Goal: Task Accomplishment & Management: Manage account settings

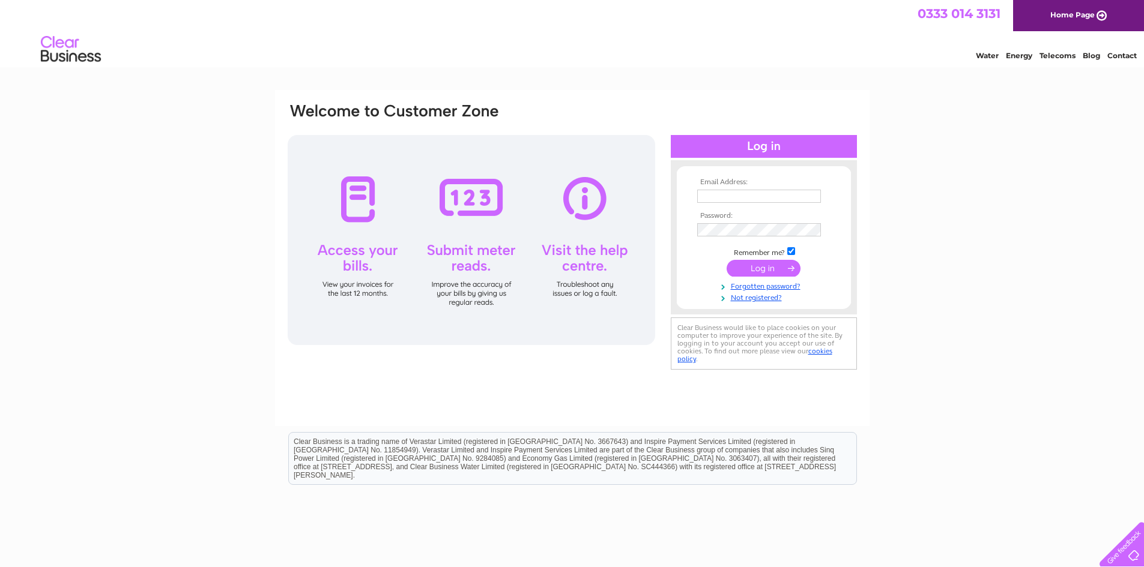
type input "[EMAIL_ADDRESS][DOMAIN_NAME]"
click at [754, 270] on input "submit" at bounding box center [764, 268] width 74 height 17
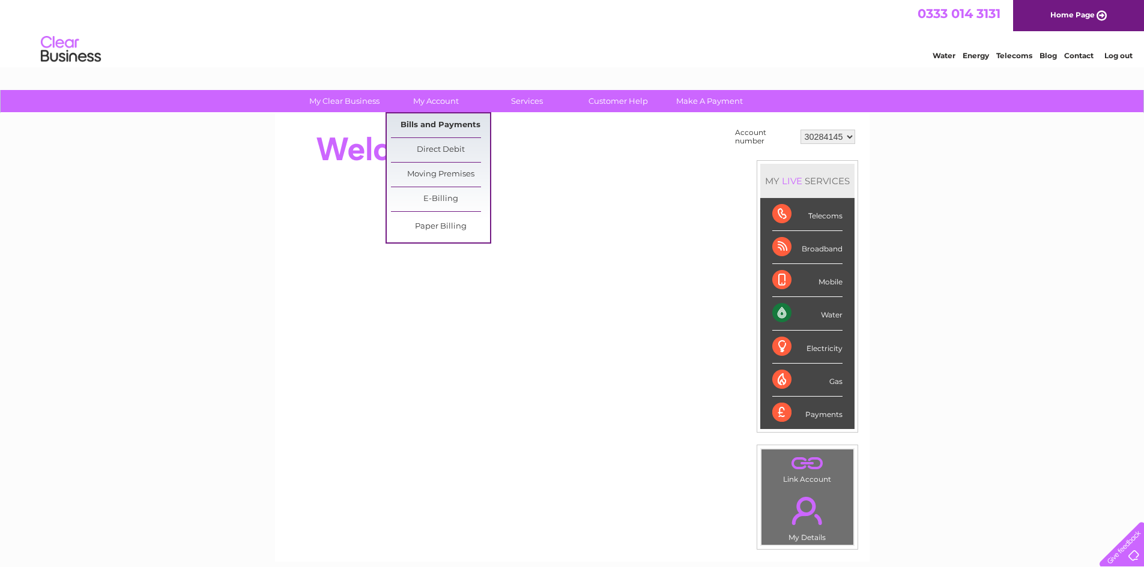
click at [437, 123] on link "Bills and Payments" at bounding box center [440, 125] width 99 height 24
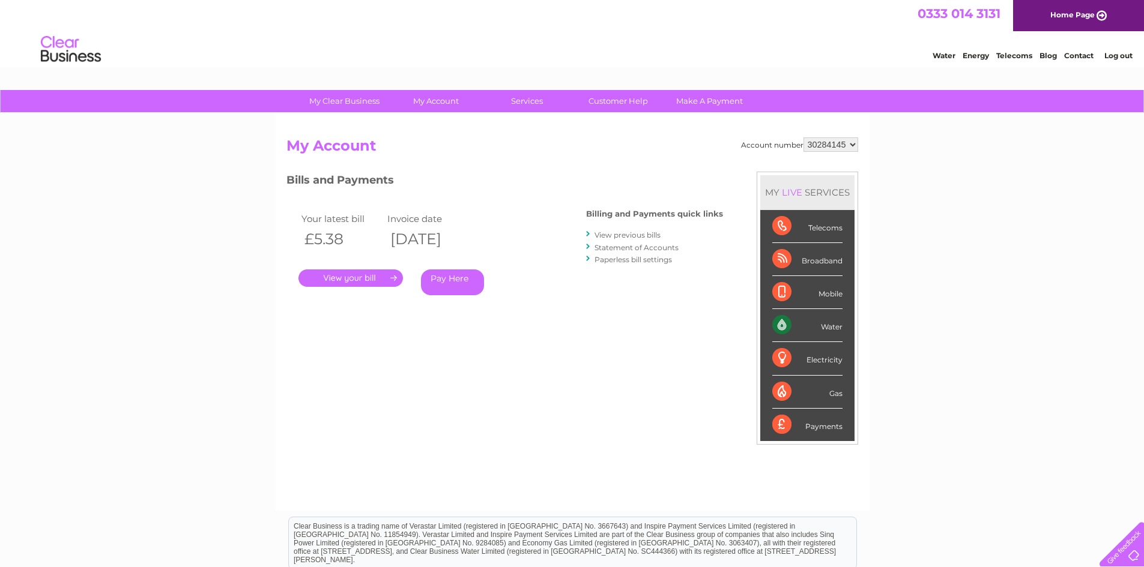
click at [360, 279] on link "." at bounding box center [350, 278] width 104 height 17
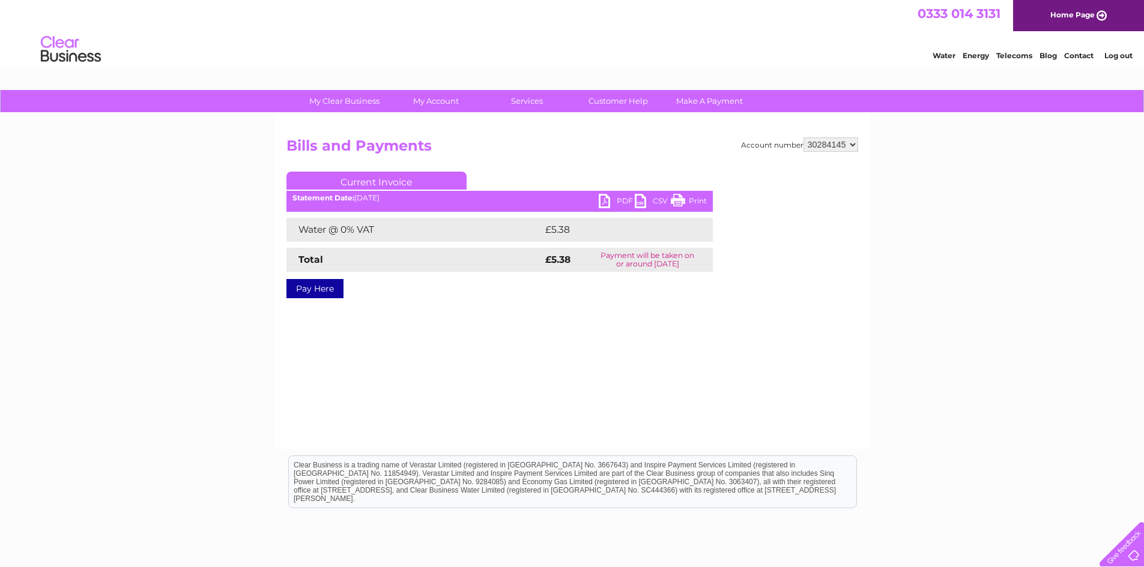
click at [635, 198] on link "CSV" at bounding box center [653, 202] width 36 height 17
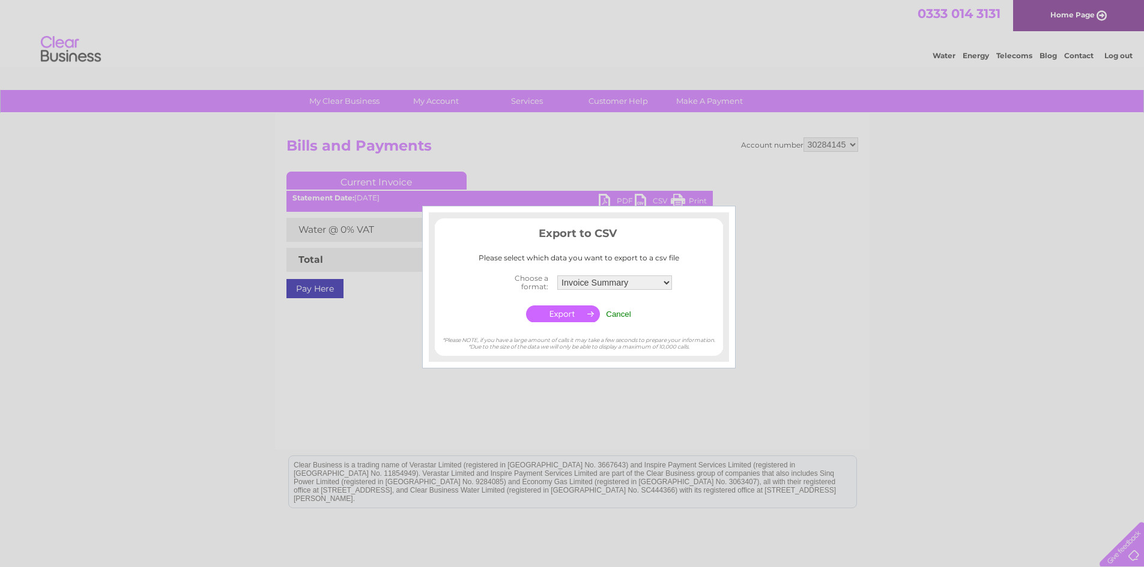
click at [614, 313] on input "Cancel" at bounding box center [618, 314] width 25 height 9
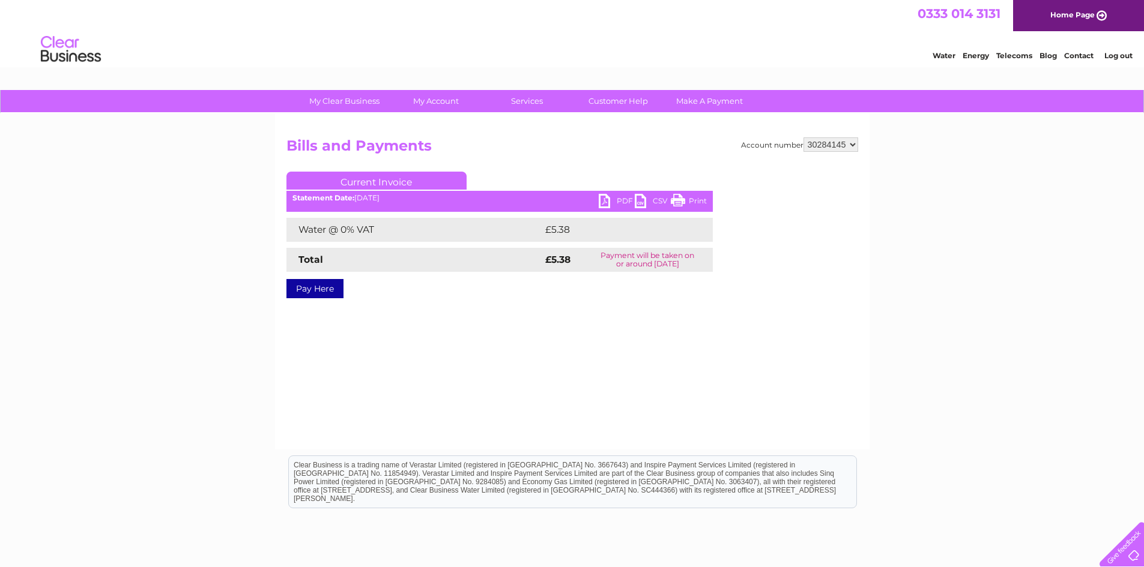
click at [606, 201] on link "PDF" at bounding box center [617, 202] width 36 height 17
click at [1114, 52] on link "Log out" at bounding box center [1118, 55] width 28 height 9
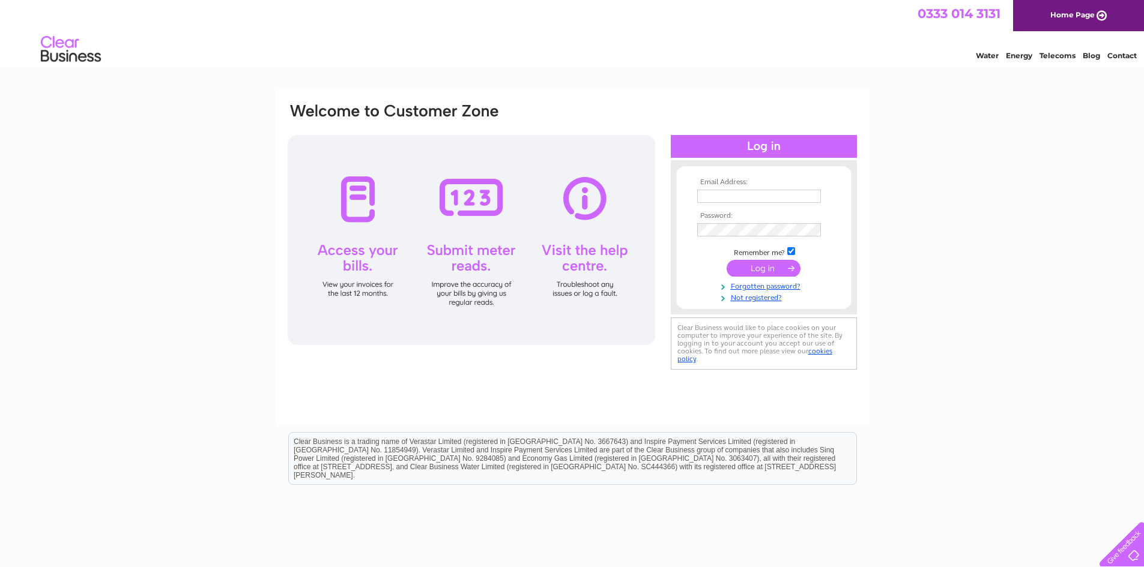
type input "[EMAIL_ADDRESS][DOMAIN_NAME]"
click at [760, 270] on input "submit" at bounding box center [764, 268] width 74 height 17
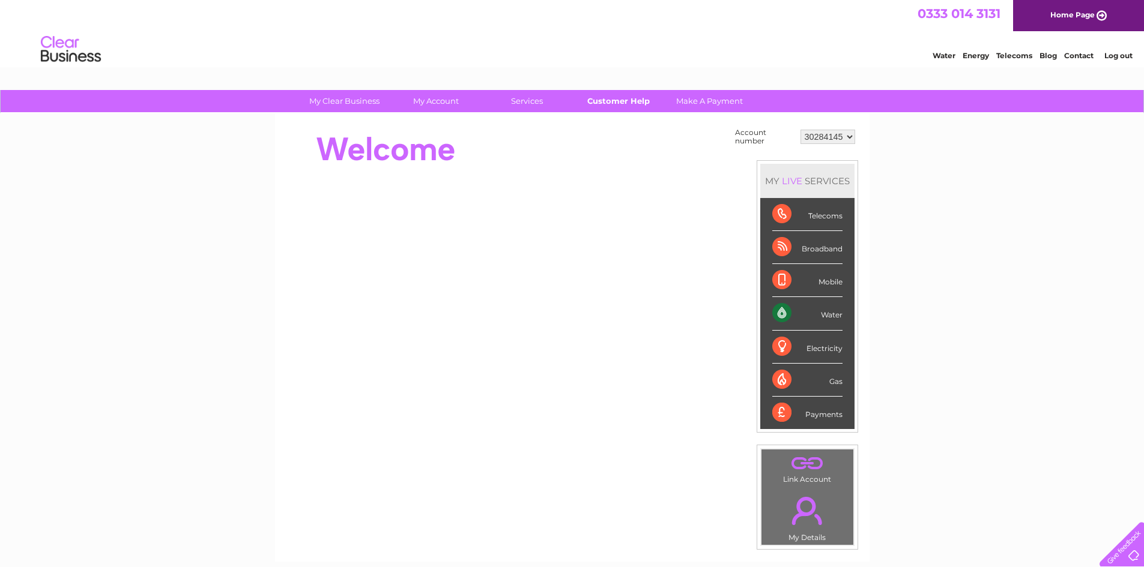
click at [608, 101] on link "Customer Help" at bounding box center [618, 101] width 99 height 22
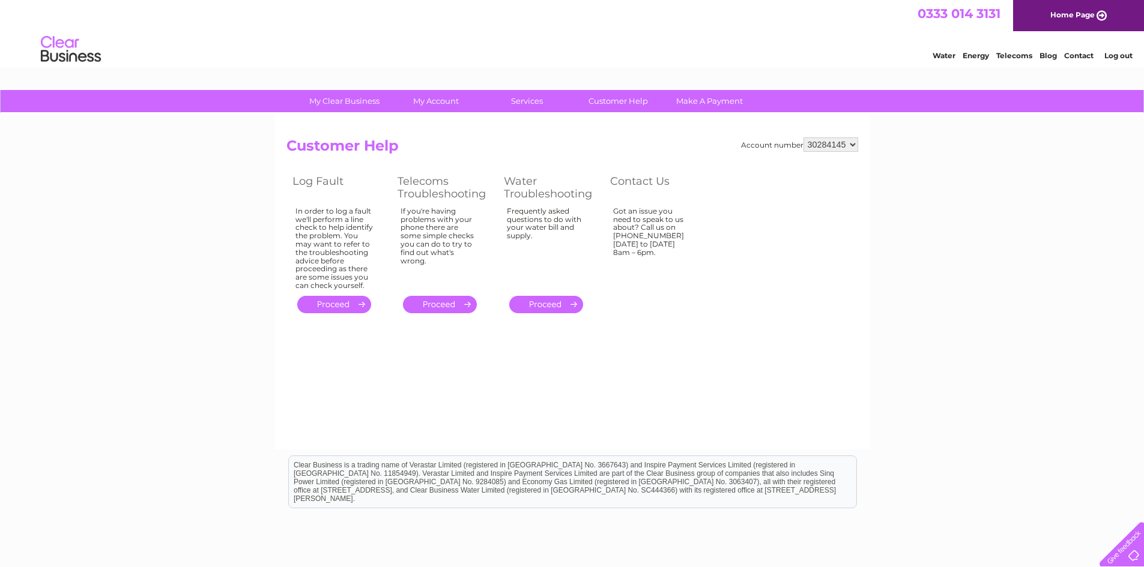
click at [1111, 55] on link "Log out" at bounding box center [1118, 55] width 28 height 9
